Goal: Obtain resource: Download file/media

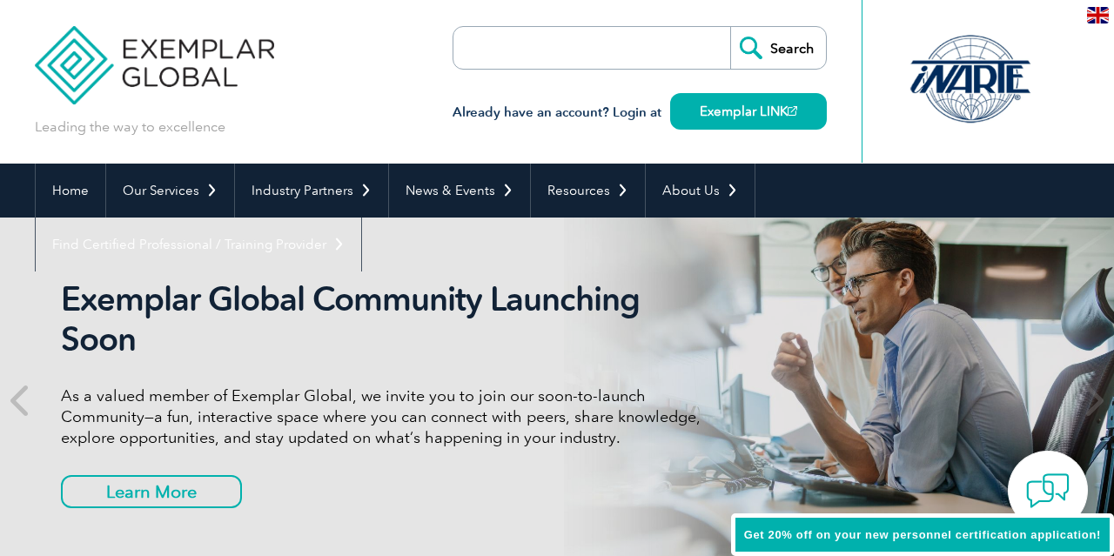
scroll to position [90, 0]
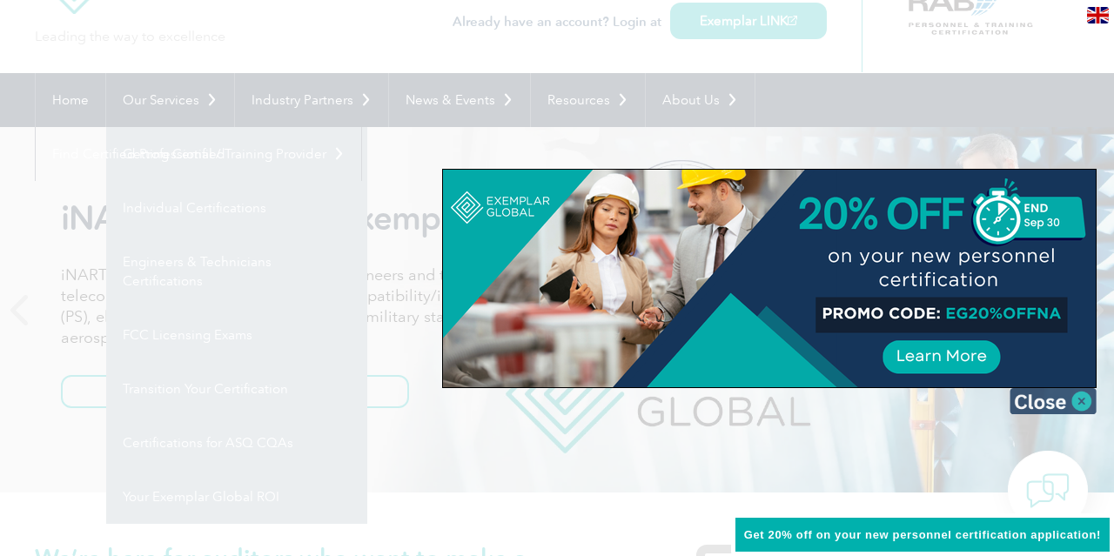
click at [1055, 391] on img at bounding box center [1052, 401] width 87 height 26
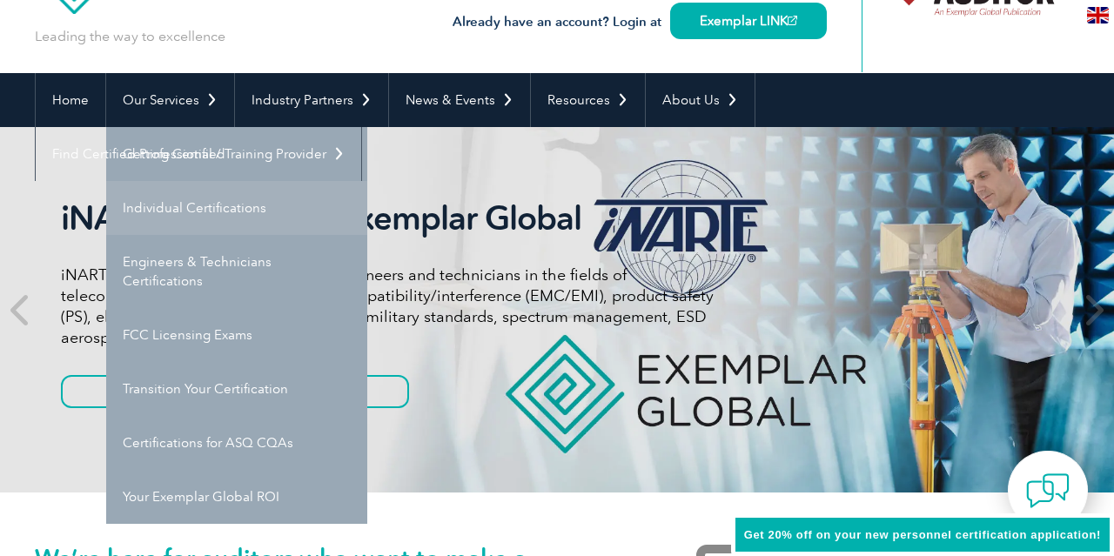
click at [217, 220] on link "Individual Certifications" at bounding box center [236, 208] width 261 height 54
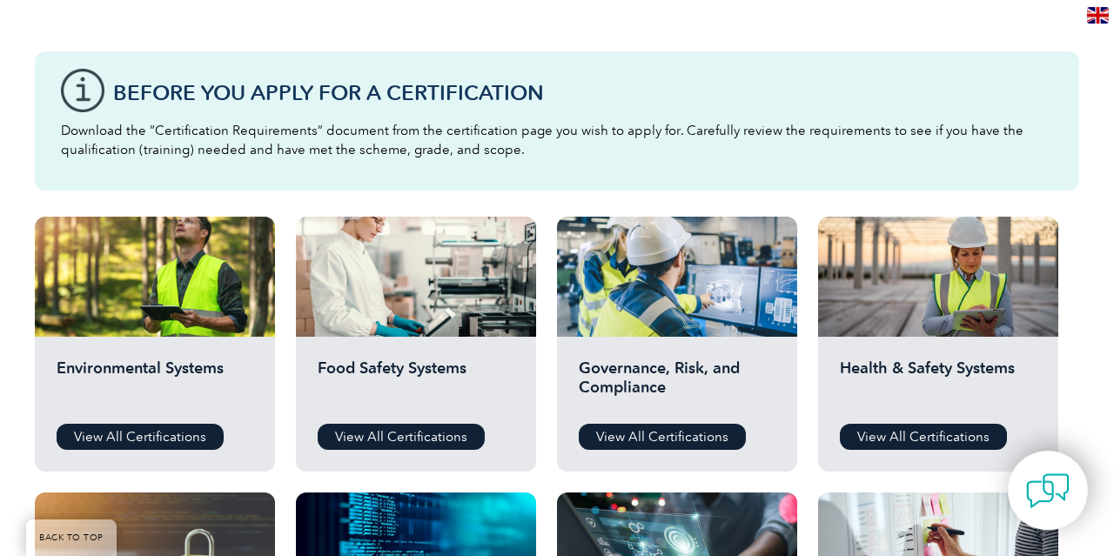
scroll to position [452, 0]
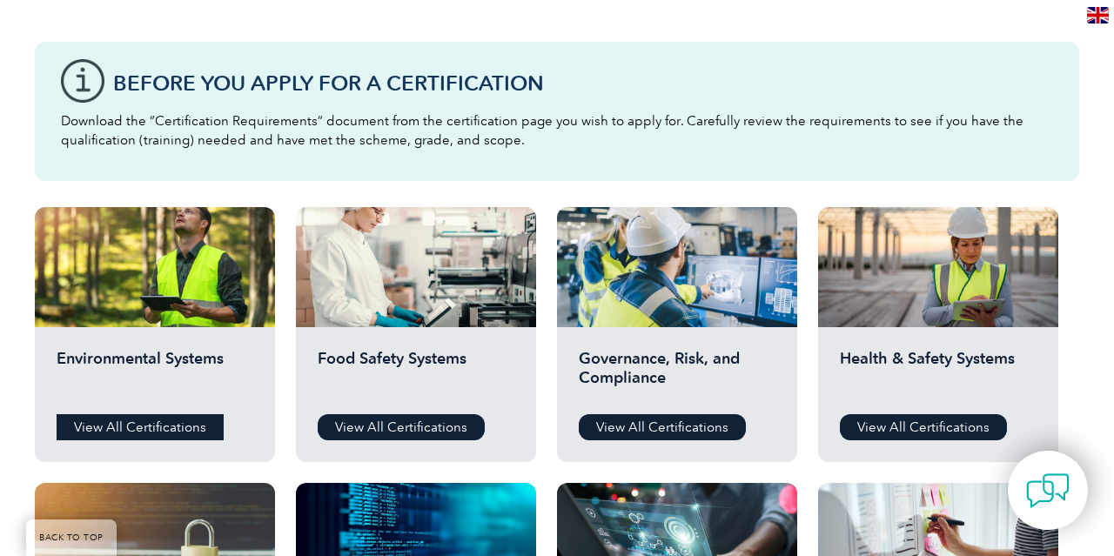
click at [168, 432] on link "View All Certifications" at bounding box center [140, 427] width 167 height 26
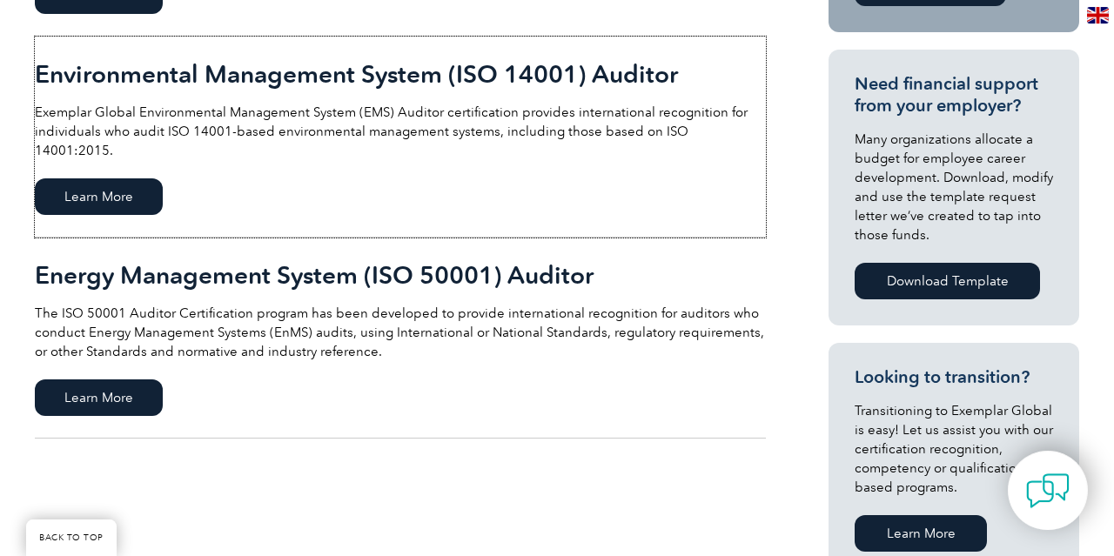
scroll to position [543, 0]
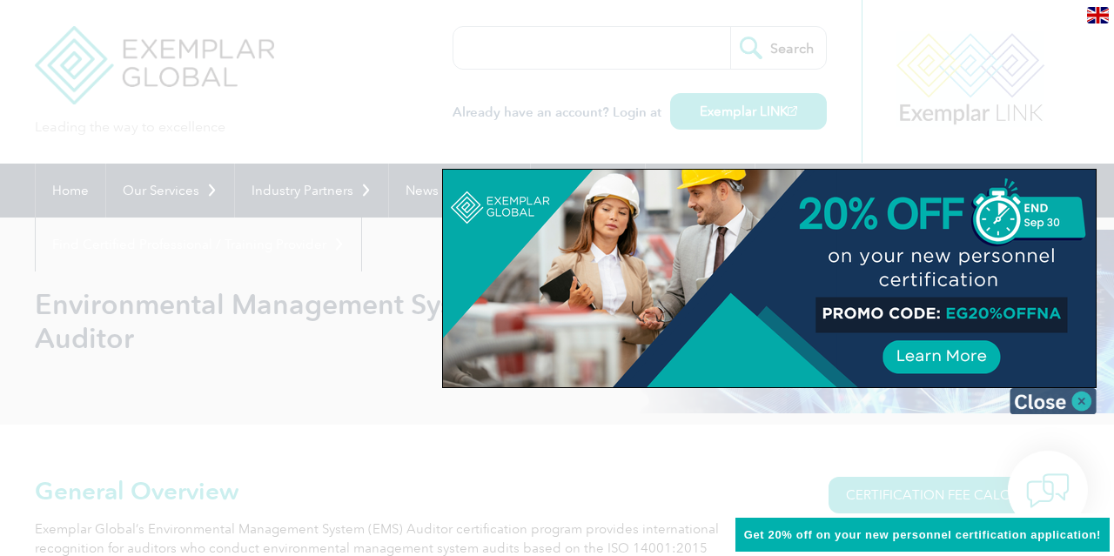
click at [1059, 405] on img at bounding box center [1052, 401] width 87 height 26
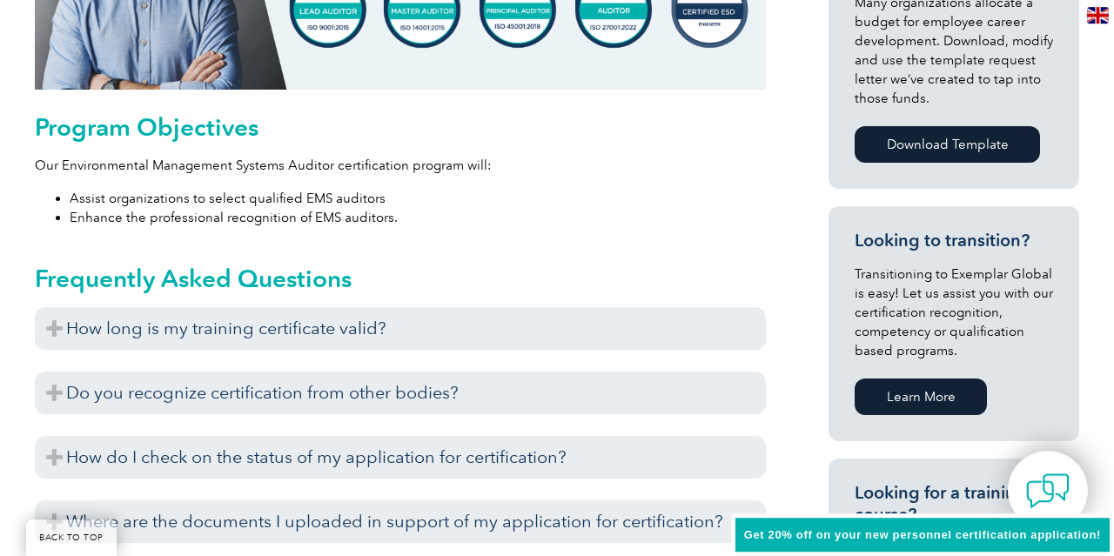
scroll to position [905, 0]
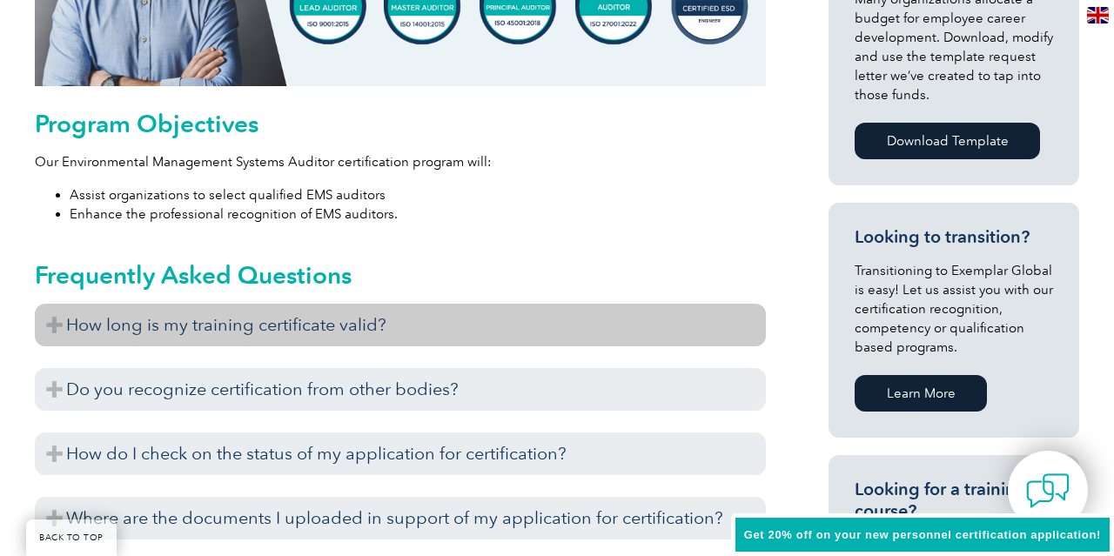
click at [479, 340] on h3 "How long is my training certificate valid?" at bounding box center [400, 325] width 731 height 43
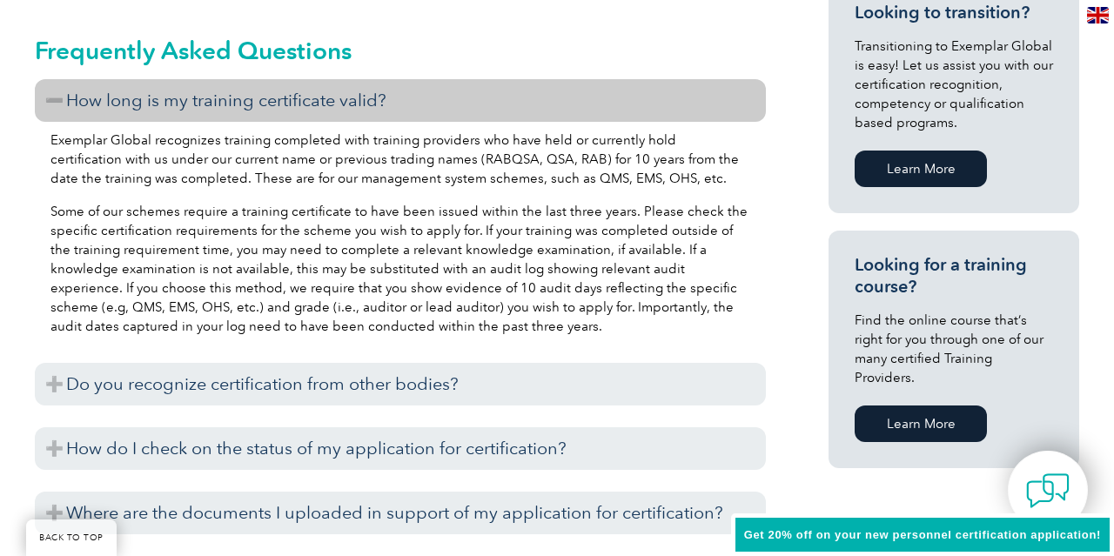
scroll to position [1176, 0]
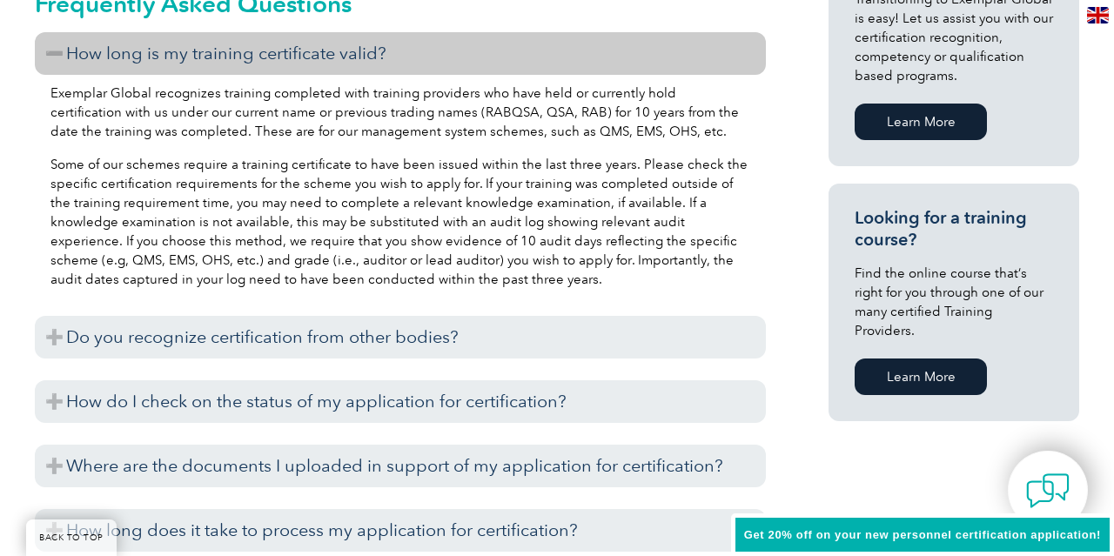
click at [479, 340] on h3 "Do you recognize certification from other bodies?" at bounding box center [400, 337] width 731 height 43
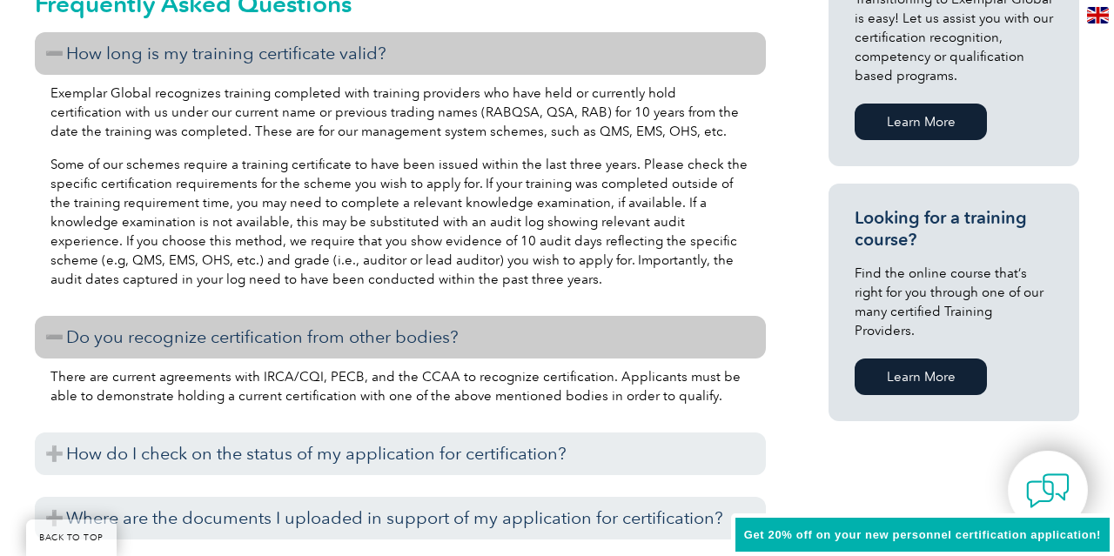
click at [479, 340] on h3 "Do you recognize certification from other bodies?" at bounding box center [400, 337] width 731 height 43
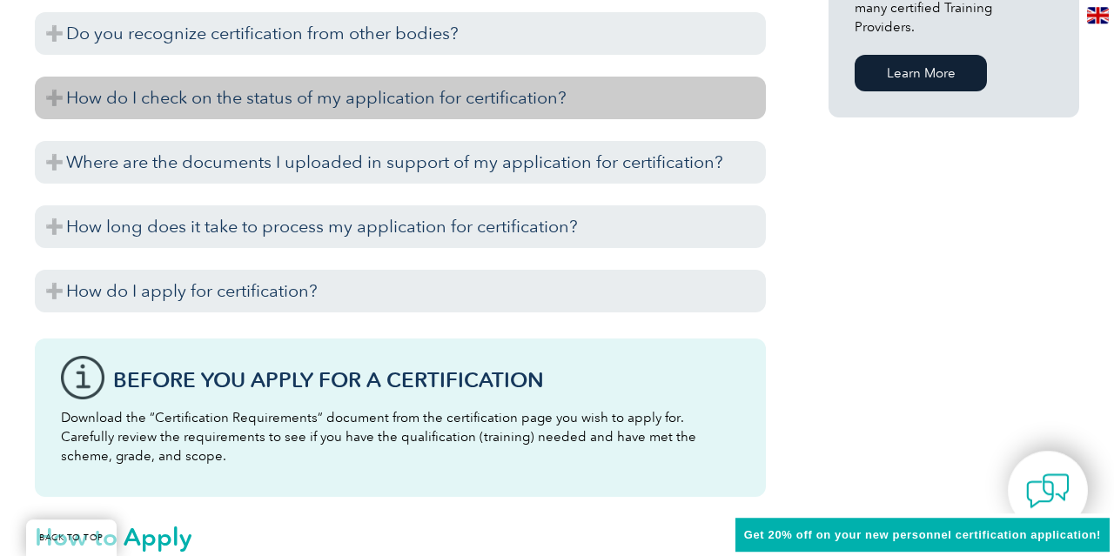
scroll to position [1538, 0]
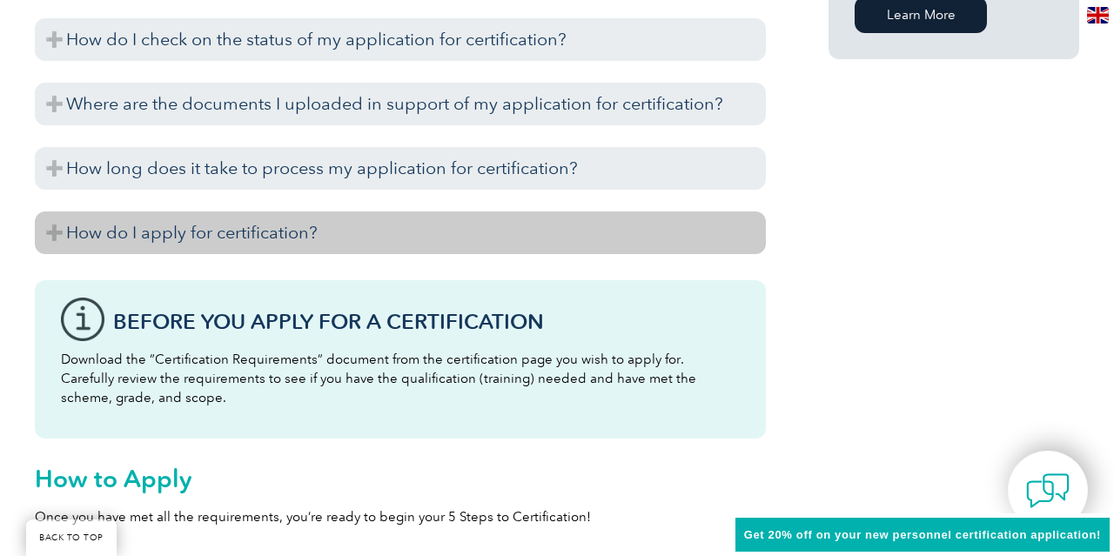
click at [404, 252] on h3 "How do I apply for certification?" at bounding box center [400, 232] width 731 height 43
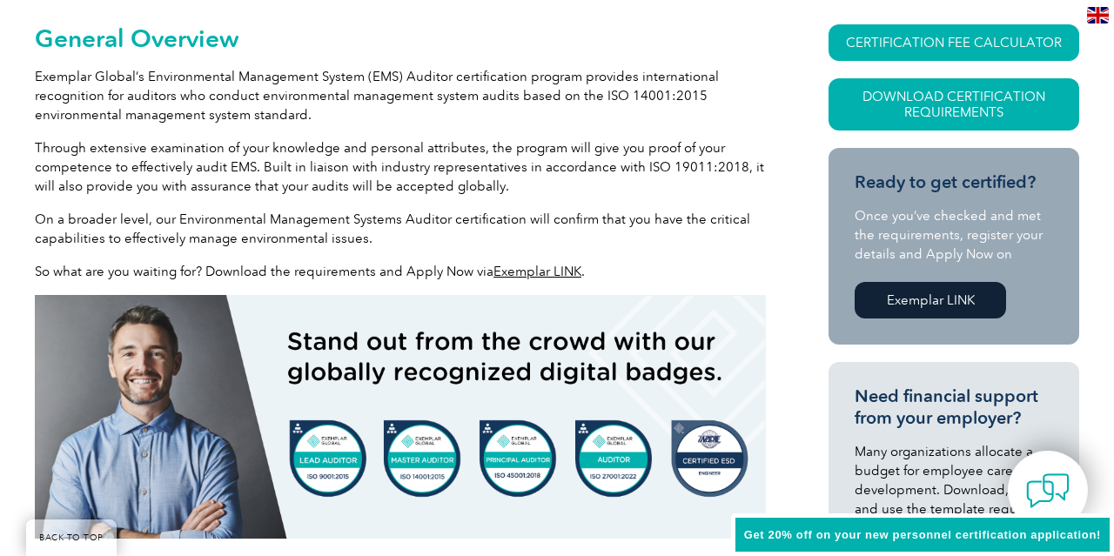
scroll to position [905, 0]
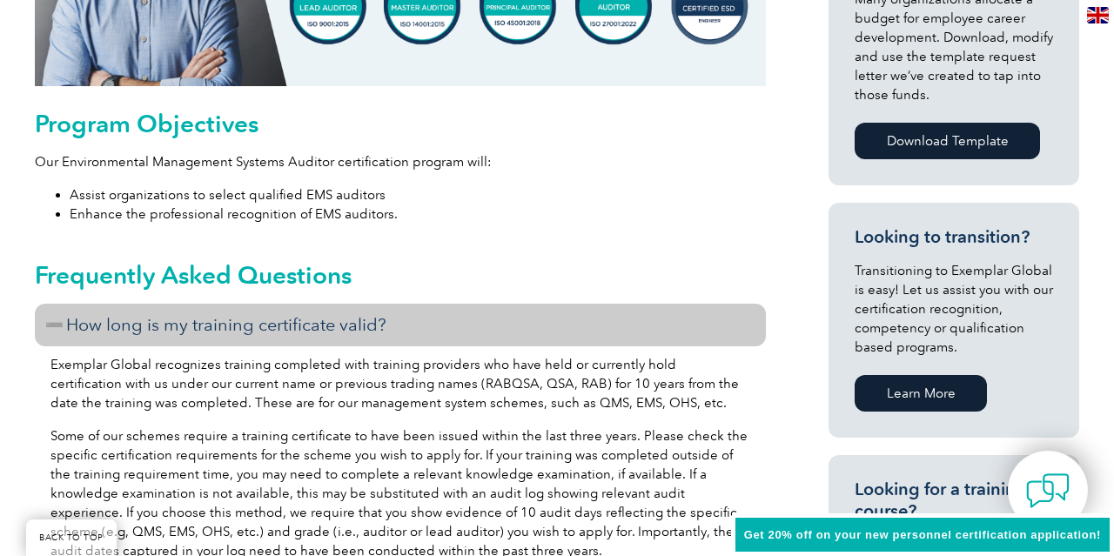
click at [213, 332] on h3 "How long is my training certificate valid?" at bounding box center [400, 325] width 731 height 43
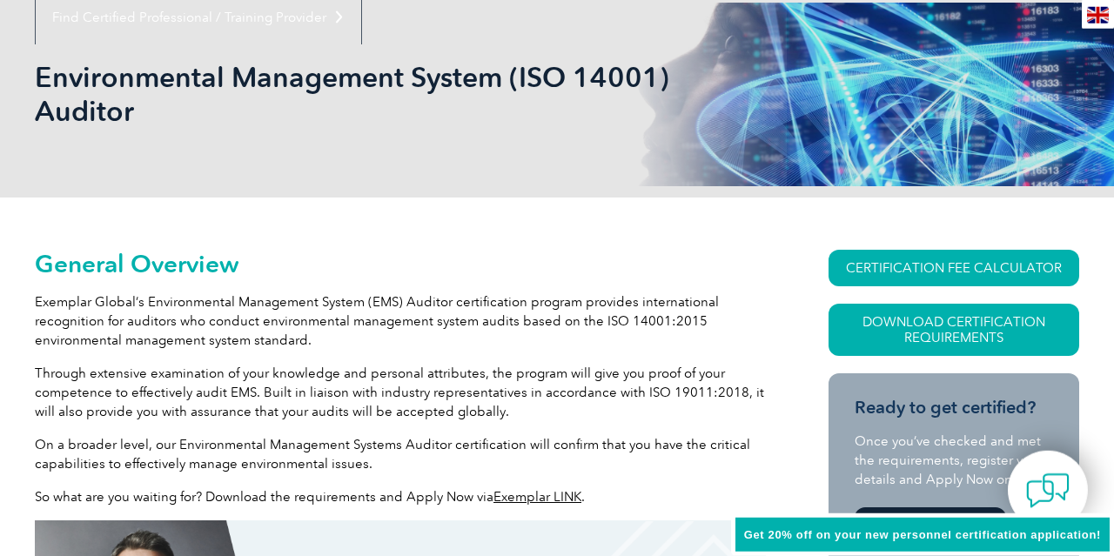
scroll to position [362, 0]
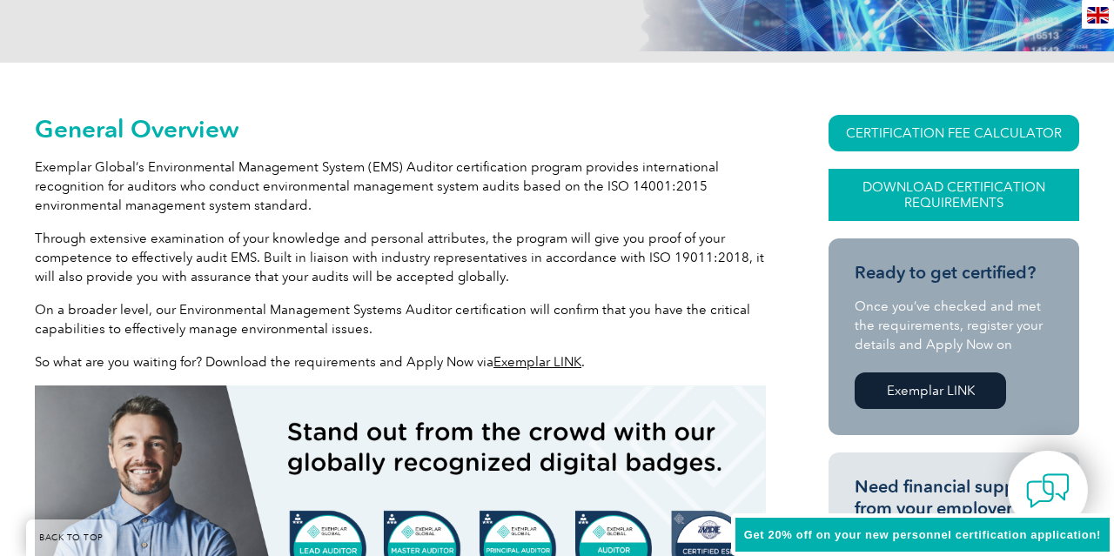
click at [881, 199] on link "Download Certification Requirements" at bounding box center [953, 195] width 251 height 52
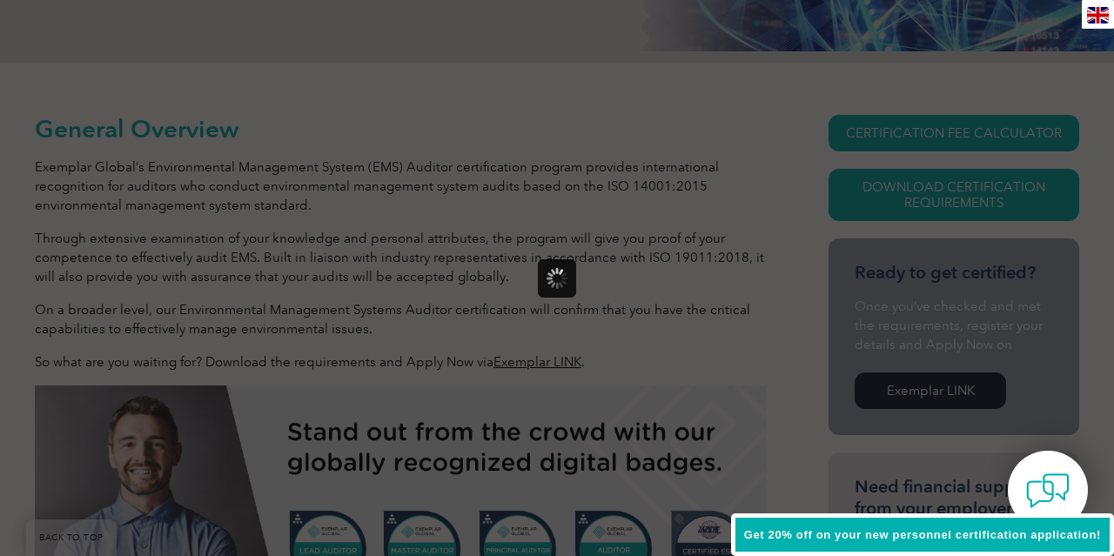
scroll to position [0, 0]
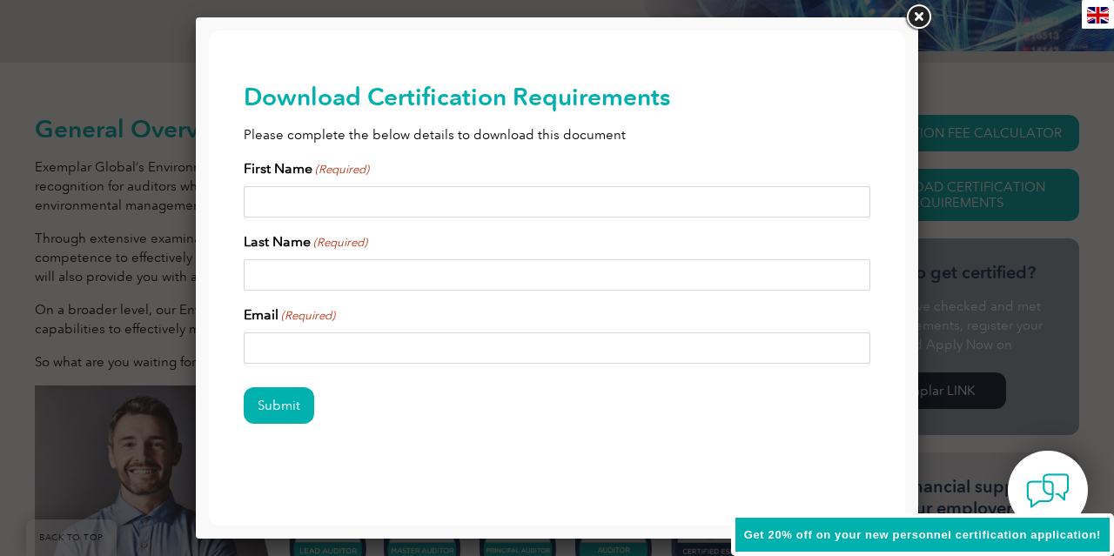
click at [923, 17] on link at bounding box center [917, 17] width 31 height 31
